Goal: Transaction & Acquisition: Obtain resource

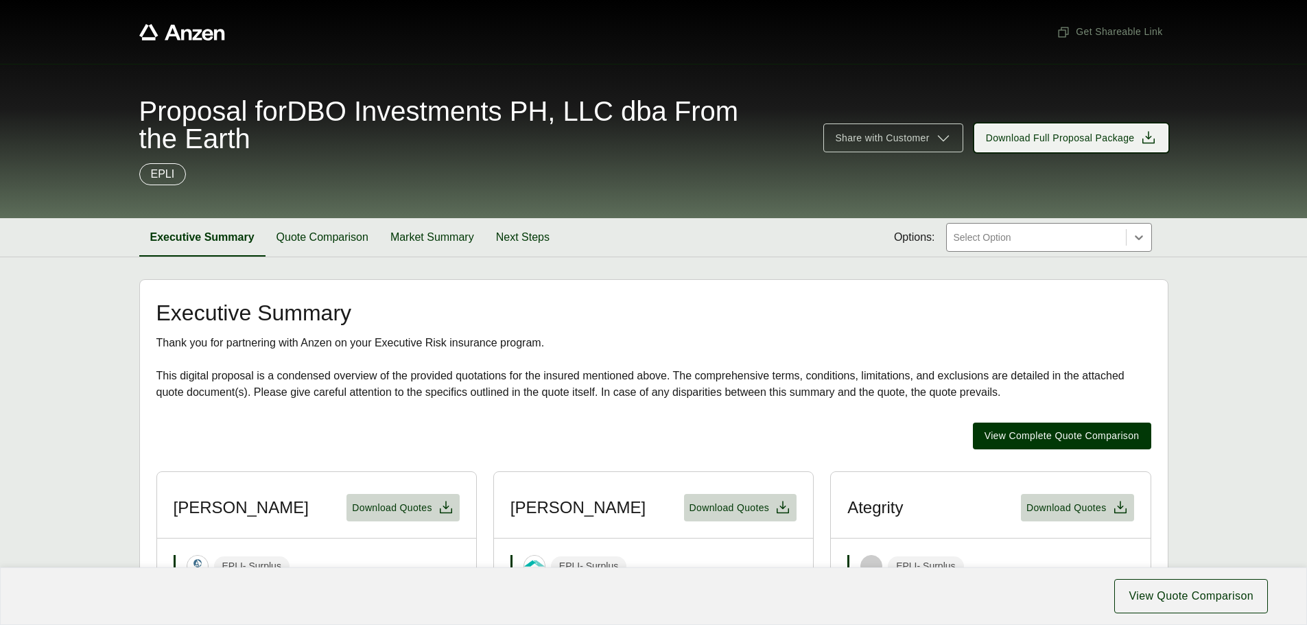
click at [1036, 140] on span "Download Full Proposal Package" at bounding box center [1060, 138] width 149 height 14
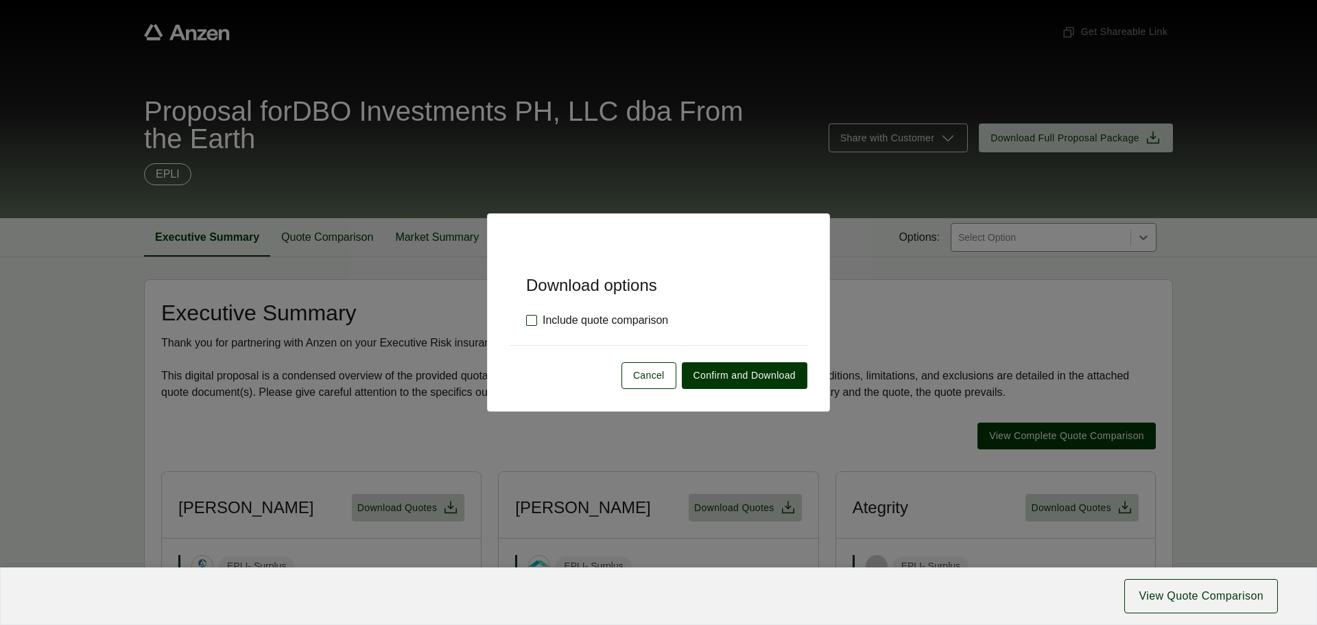
click at [532, 322] on label "Include quote comparison" at bounding box center [597, 320] width 142 height 16
click at [718, 374] on span "Confirm and Download" at bounding box center [745, 375] width 102 height 14
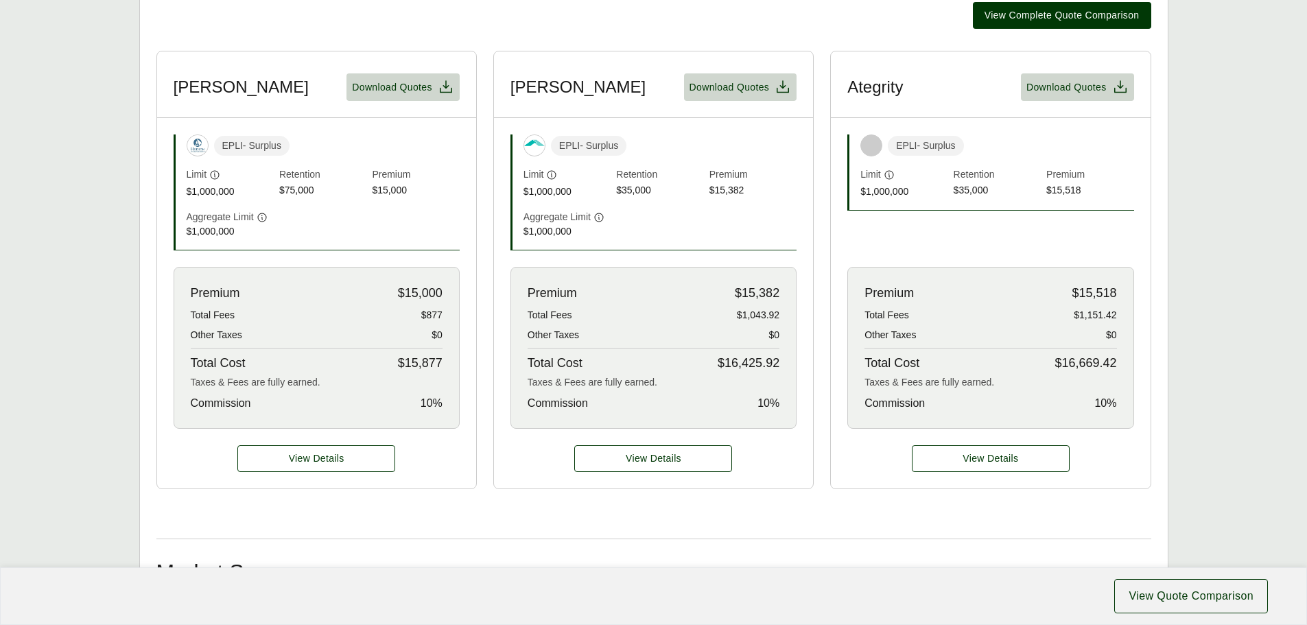
scroll to position [412, 0]
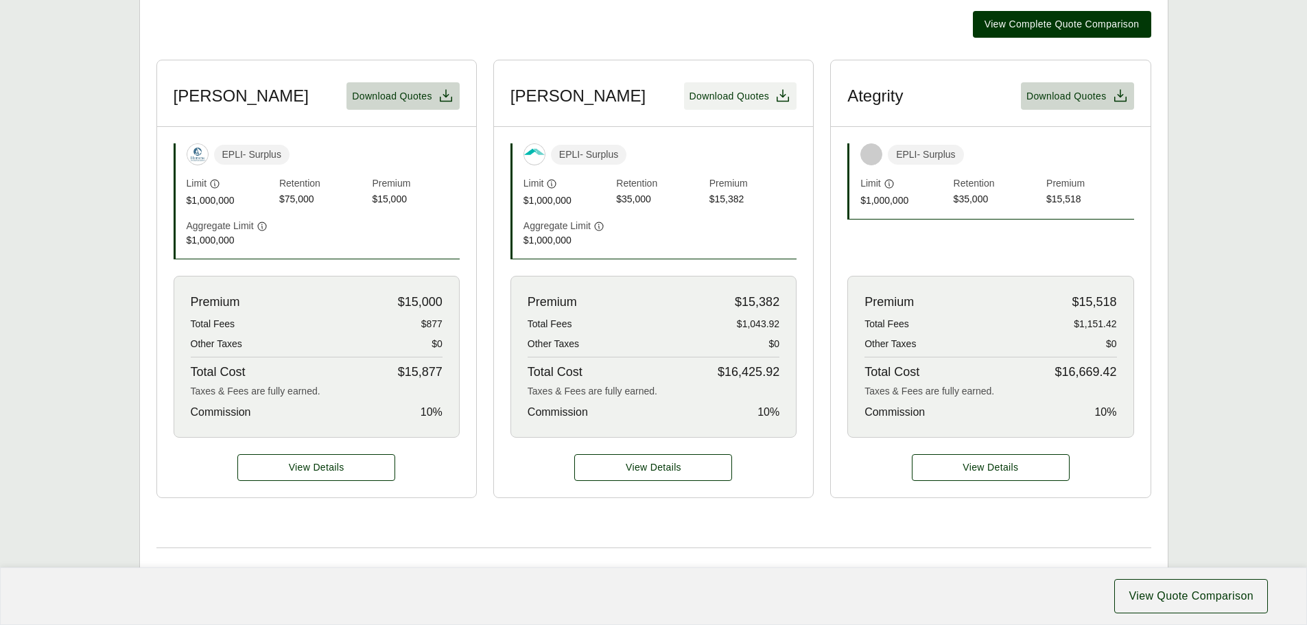
click at [727, 99] on span "Download Quotes" at bounding box center [730, 96] width 80 height 14
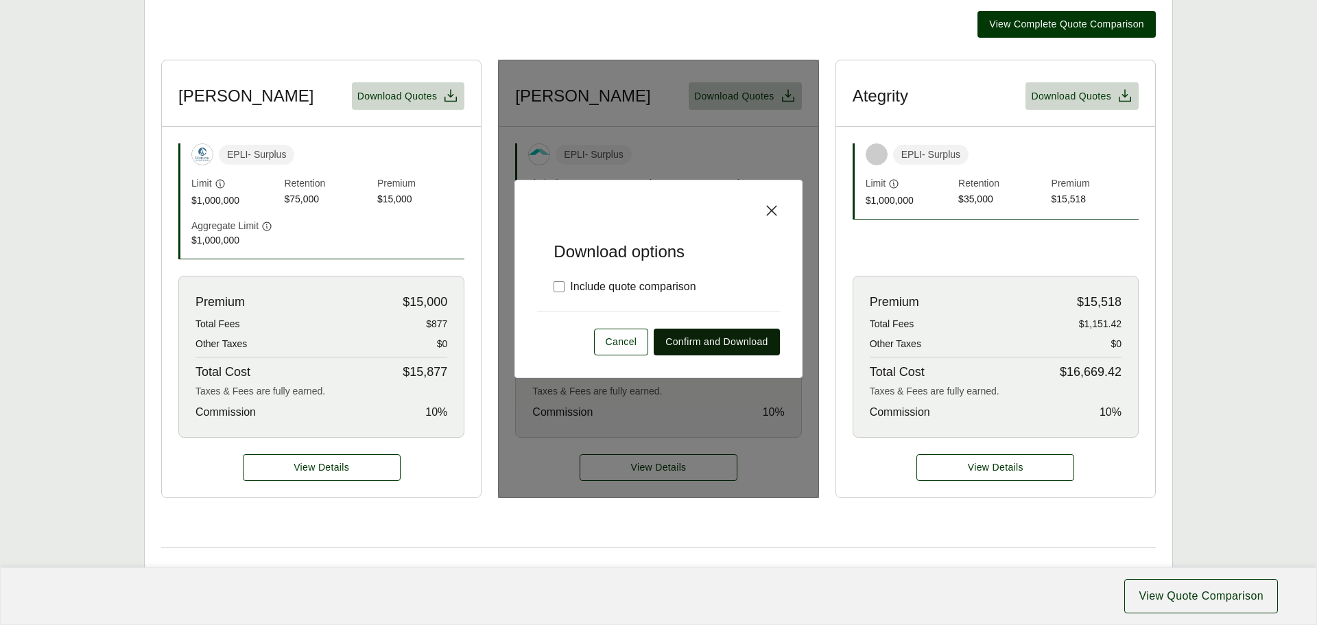
click at [682, 343] on span "Confirm and Download" at bounding box center [717, 342] width 102 height 14
